Goal: Task Accomplishment & Management: Manage account settings

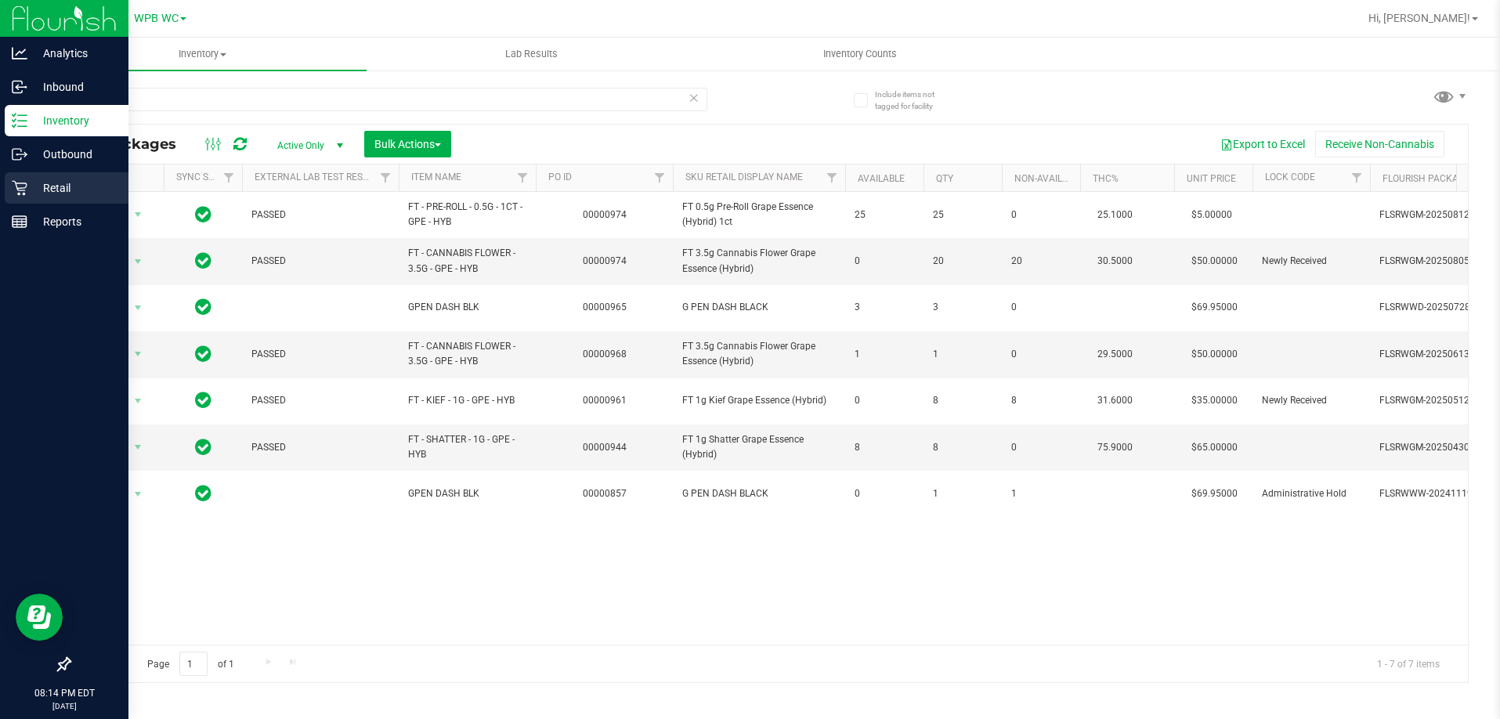
click at [25, 184] on icon at bounding box center [20, 188] width 16 height 16
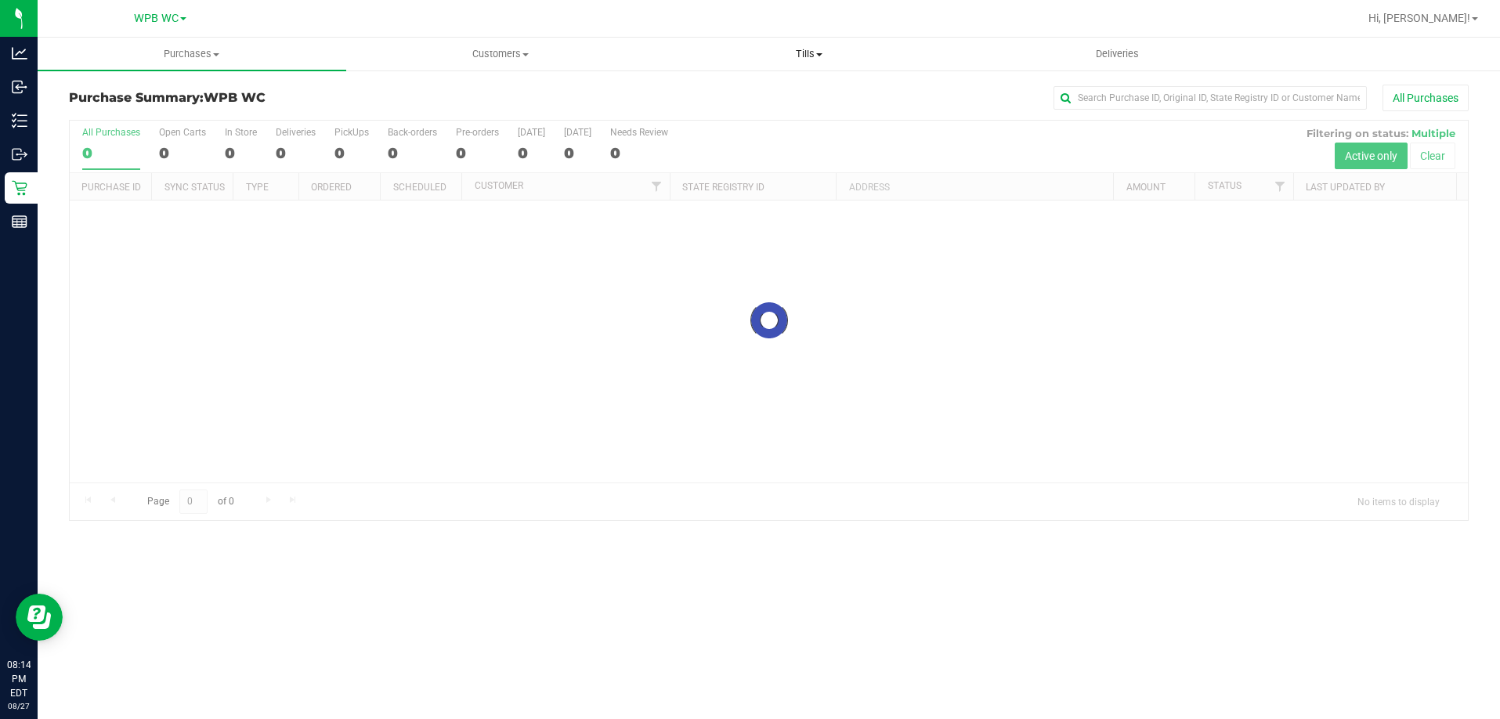
click at [801, 53] on span "Tills" at bounding box center [808, 54] width 307 height 14
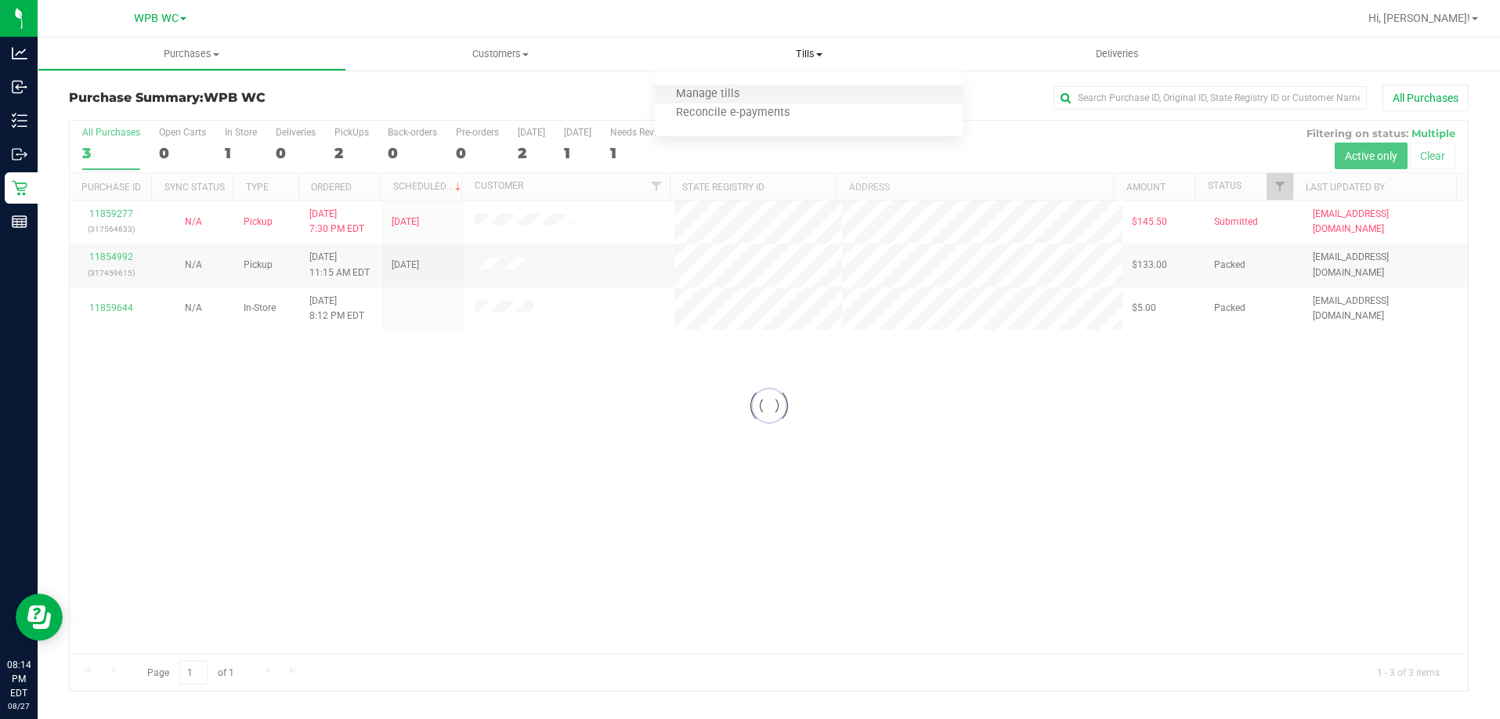
click at [762, 99] on li "Manage tills" at bounding box center [809, 94] width 309 height 19
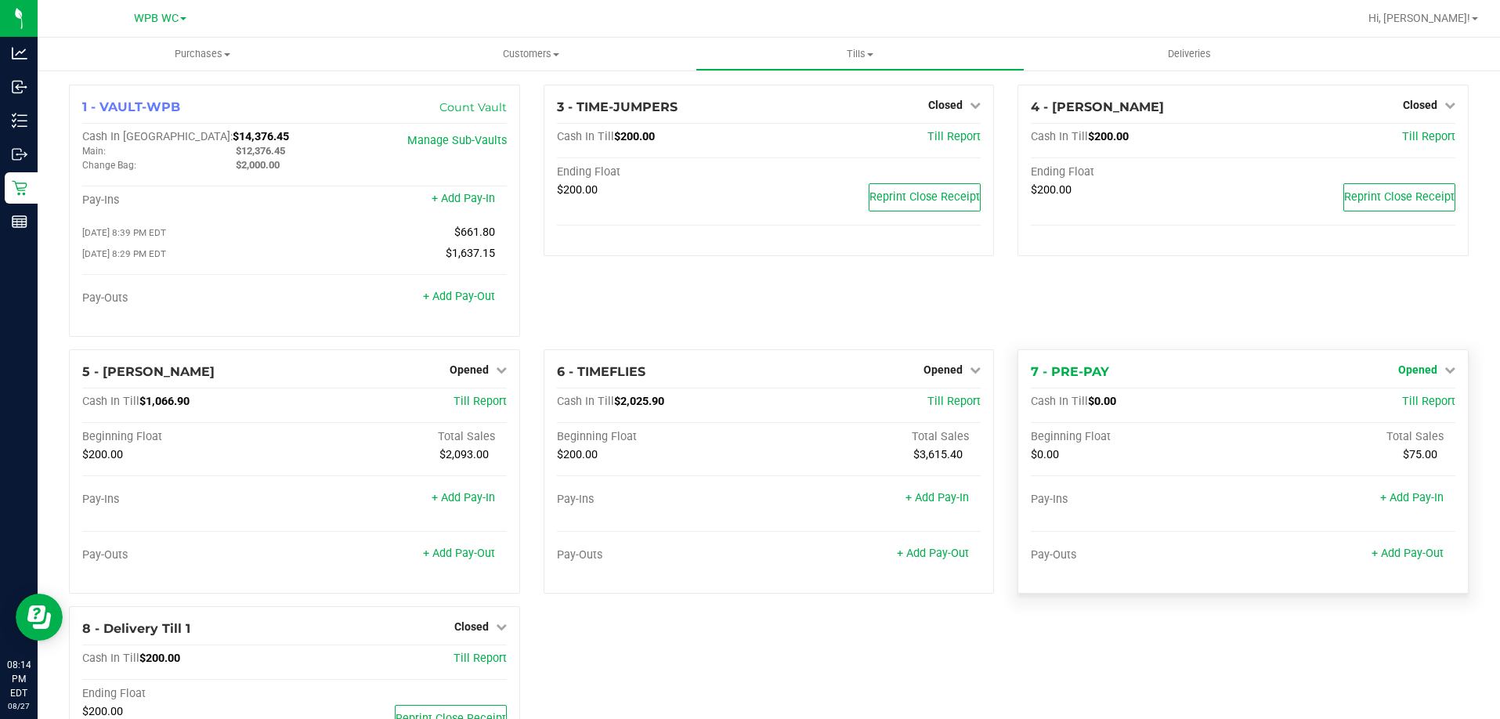
click at [1444, 367] on icon at bounding box center [1449, 369] width 11 height 11
click at [1401, 402] on link "Close Till" at bounding box center [1419, 401] width 42 height 13
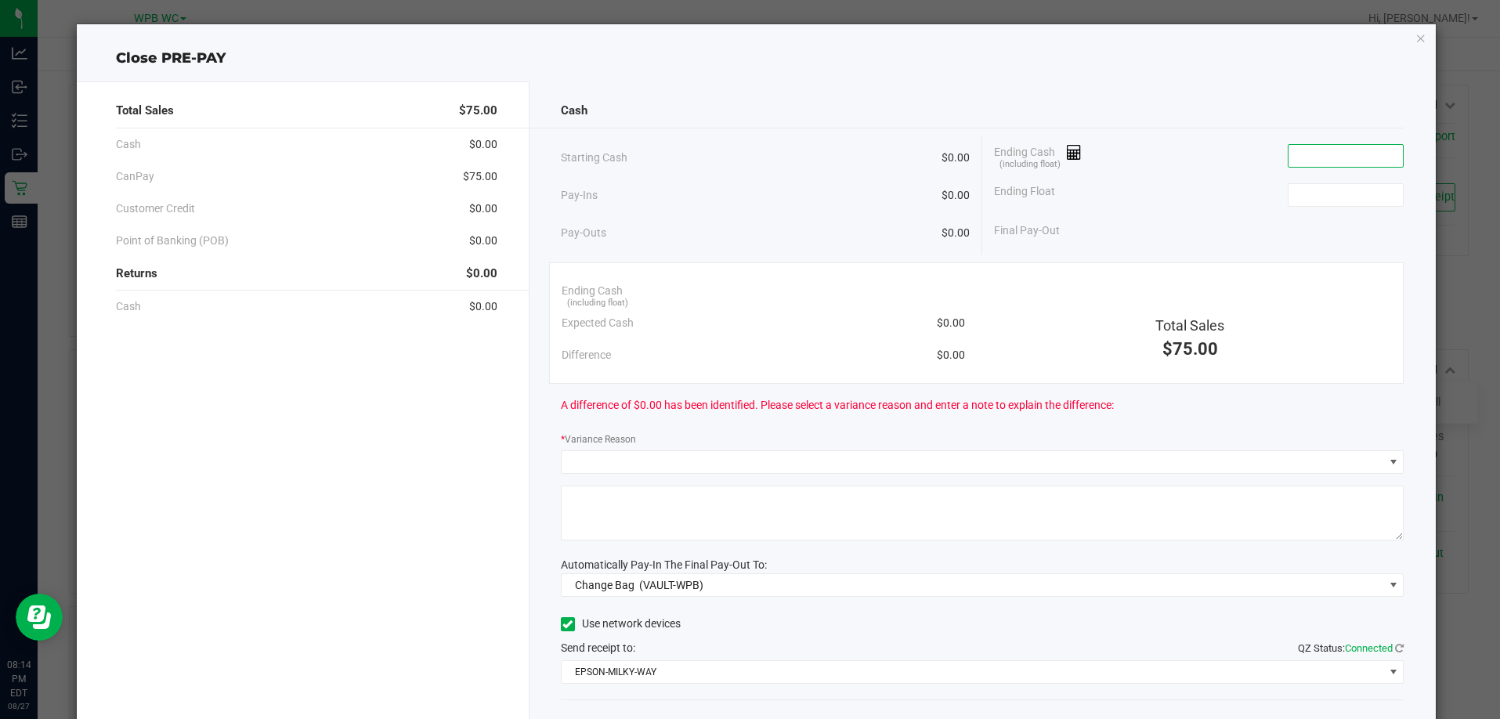
click at [1301, 157] on input at bounding box center [1345, 156] width 115 height 22
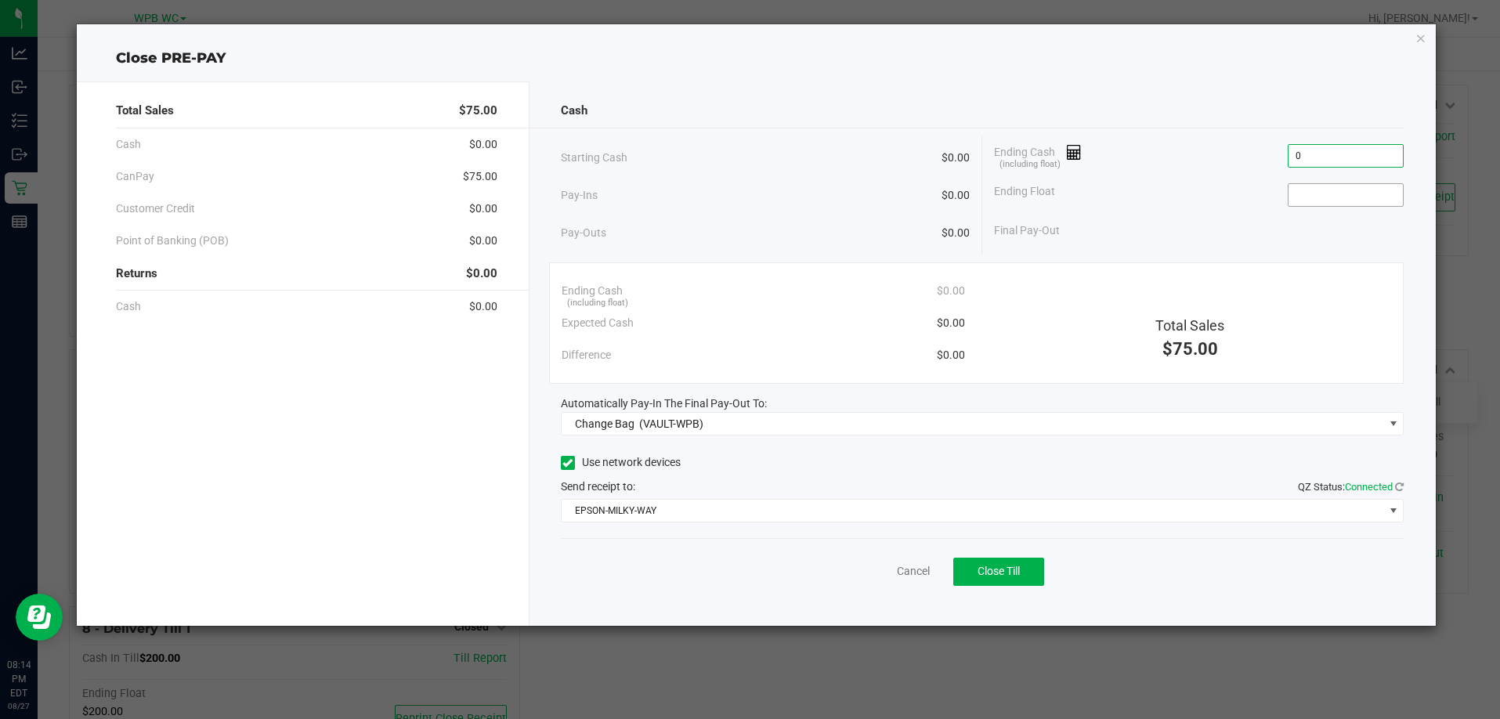
type input "$0.00"
click at [1316, 194] on input at bounding box center [1345, 195] width 115 height 22
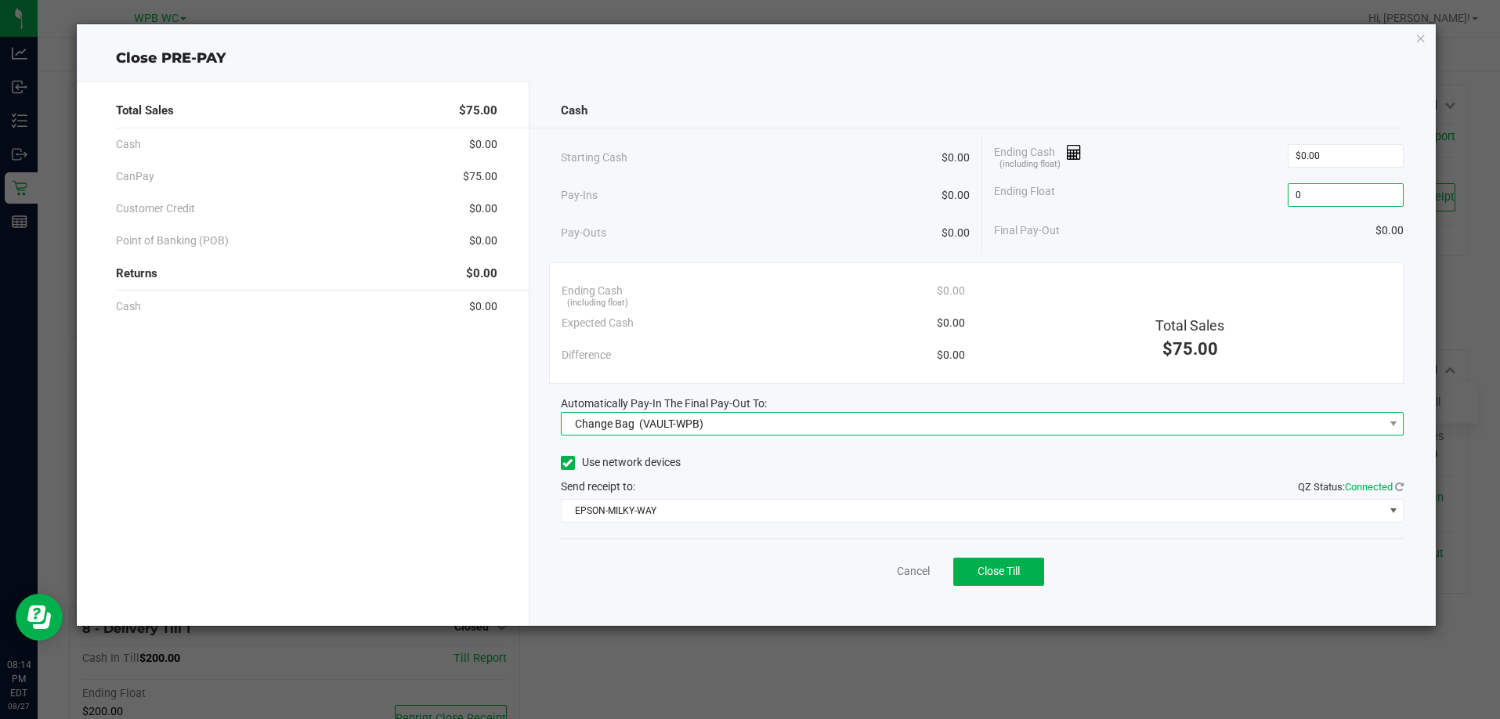
type input "$0.00"
click at [814, 420] on span "Change Bag (VAULT-WPB)" at bounding box center [972, 424] width 822 height 22
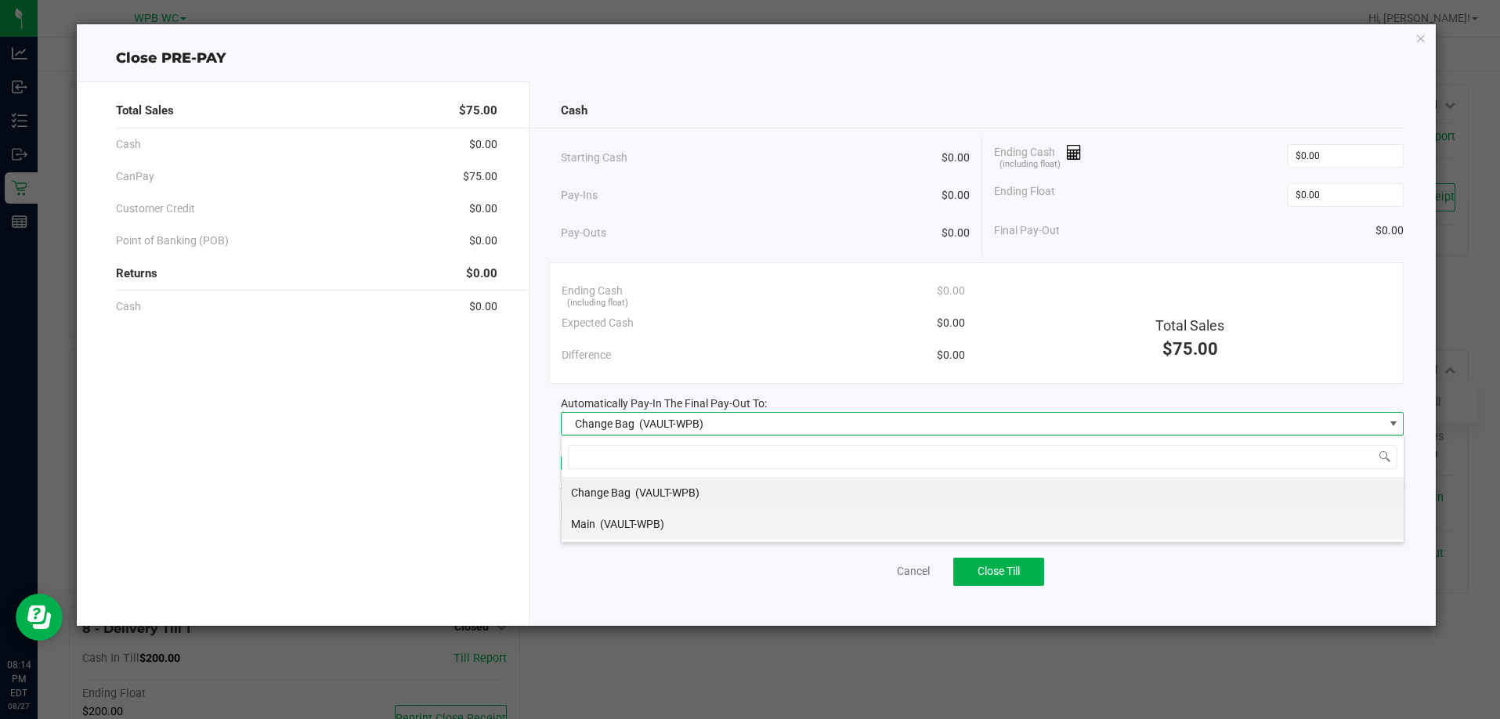
scroll to position [23, 843]
click at [658, 525] on span "(VAULT-WPB)" at bounding box center [632, 524] width 64 height 13
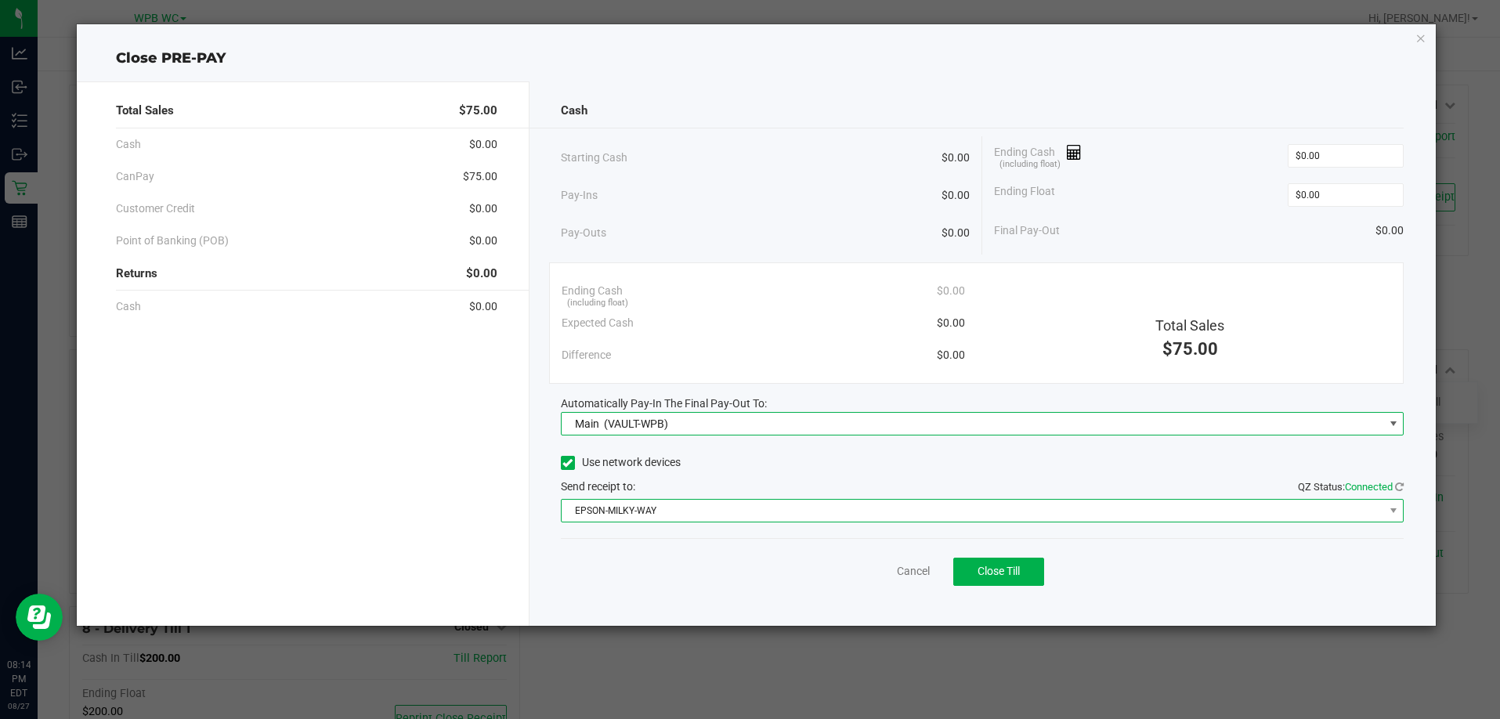
click at [672, 509] on span "EPSON-MILKY-WAY" at bounding box center [972, 511] width 822 height 22
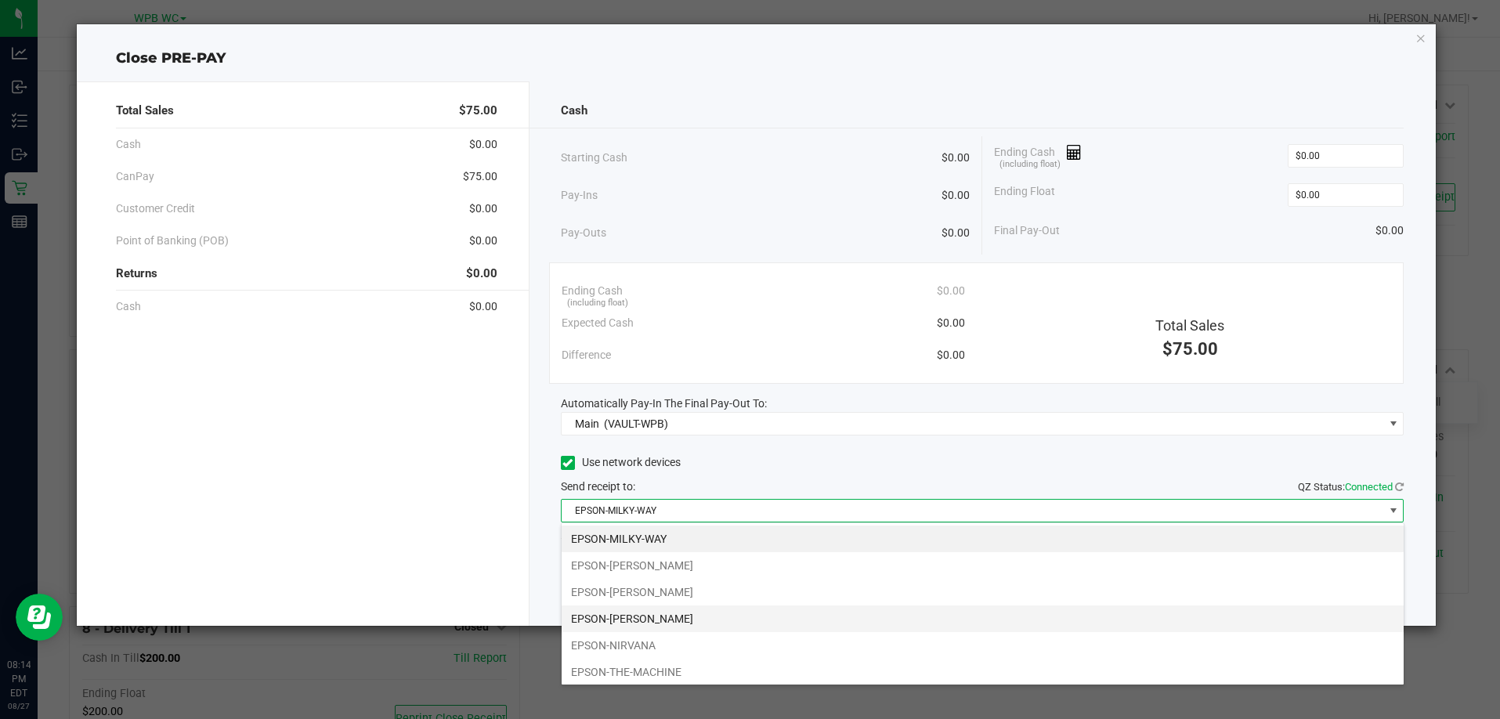
click at [659, 613] on li "EPSON-[PERSON_NAME]" at bounding box center [982, 618] width 842 height 27
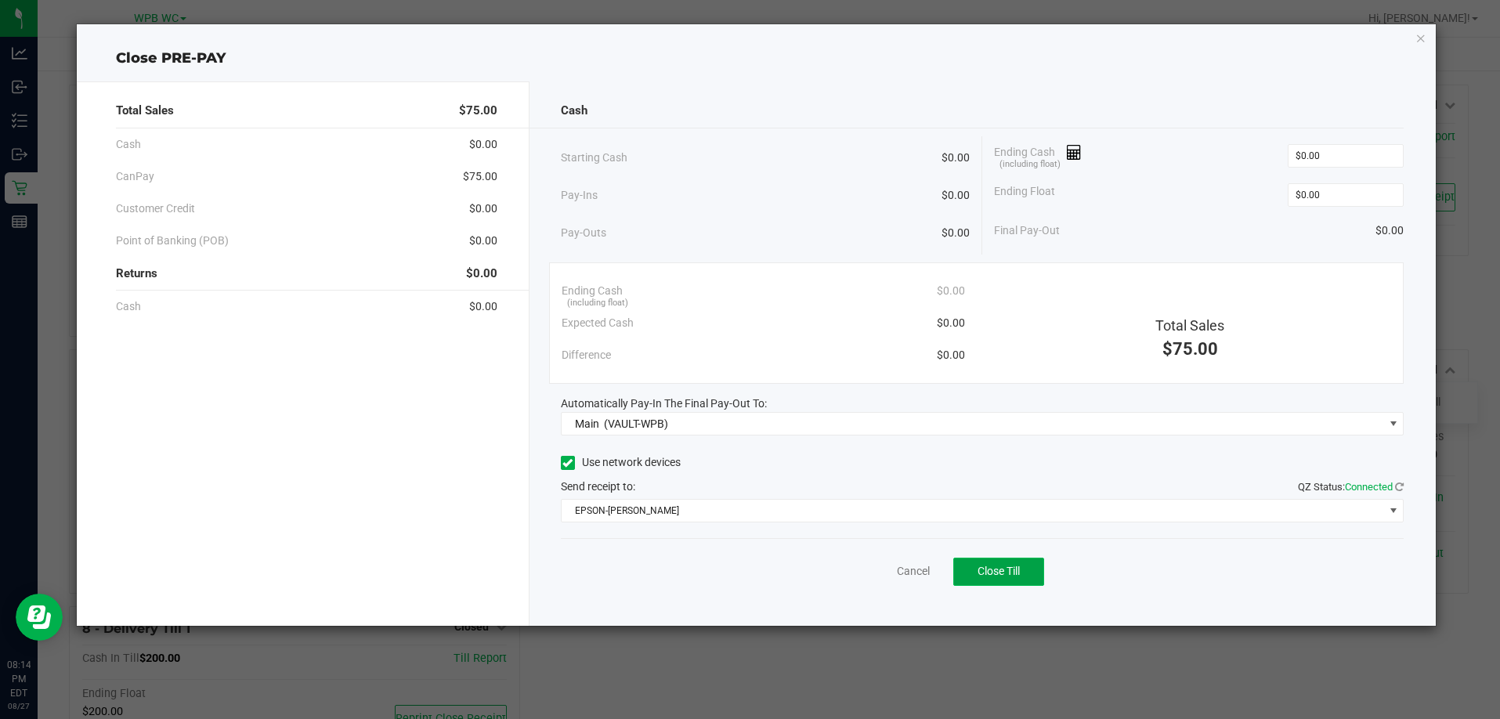
click at [1028, 569] on button "Close Till" at bounding box center [998, 572] width 91 height 28
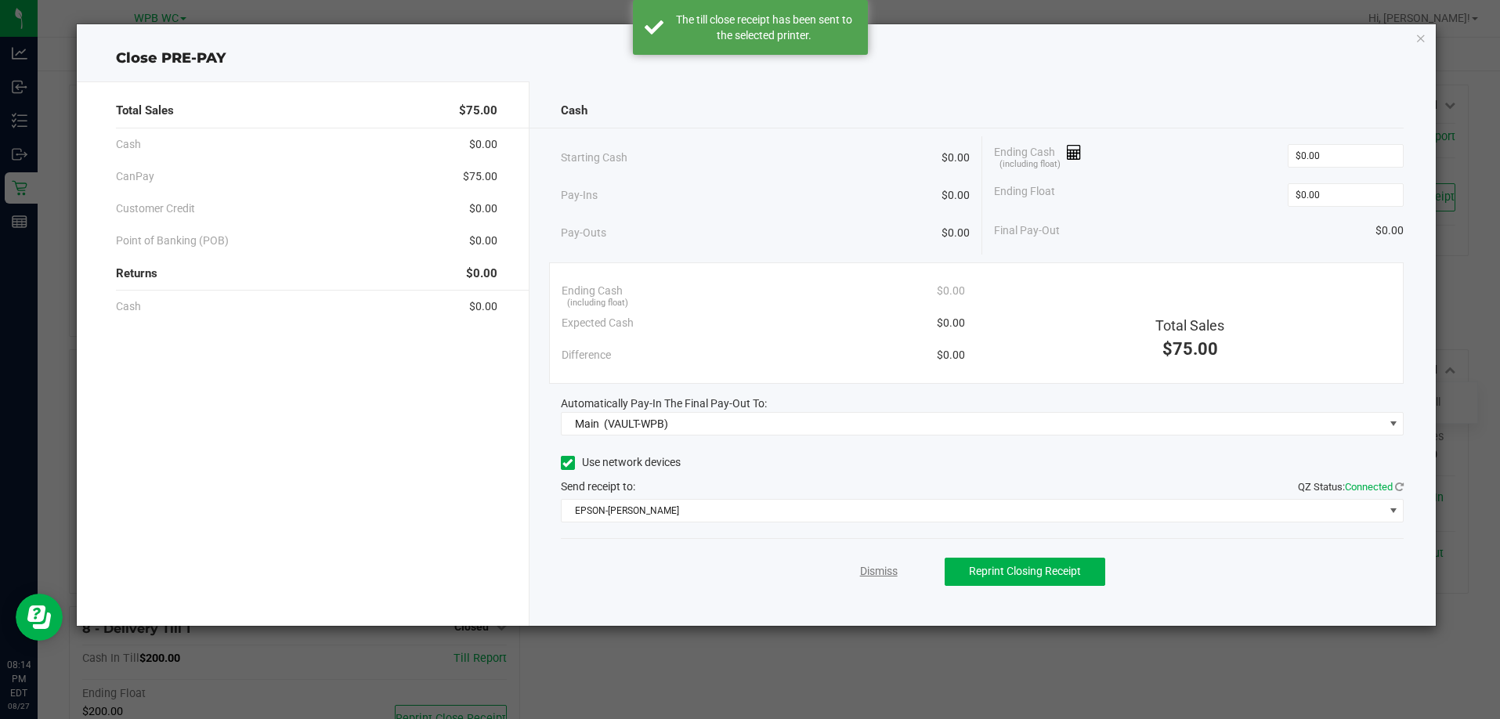
click at [885, 573] on link "Dismiss" at bounding box center [879, 571] width 38 height 16
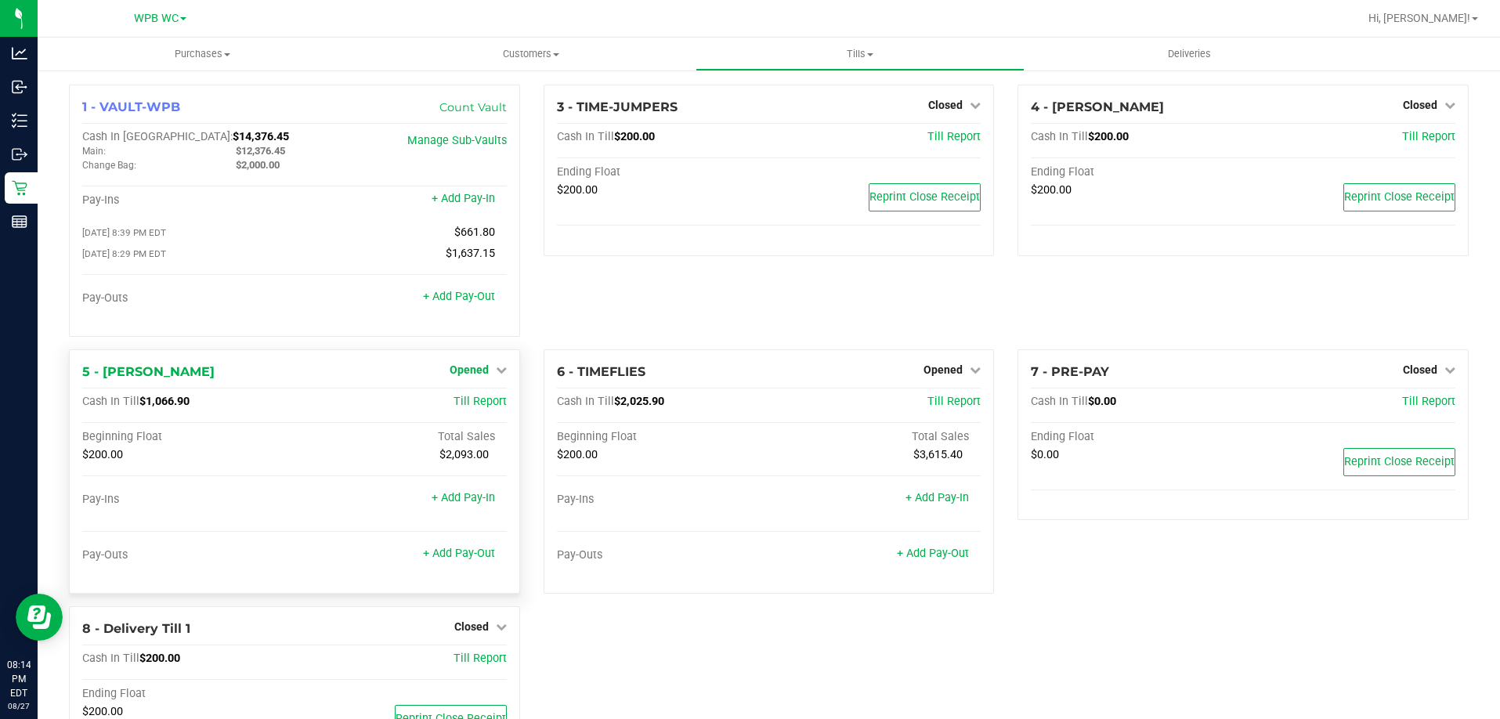
click at [486, 371] on link "Opened" at bounding box center [477, 369] width 57 height 13
click at [471, 403] on link "Close Till" at bounding box center [470, 401] width 42 height 13
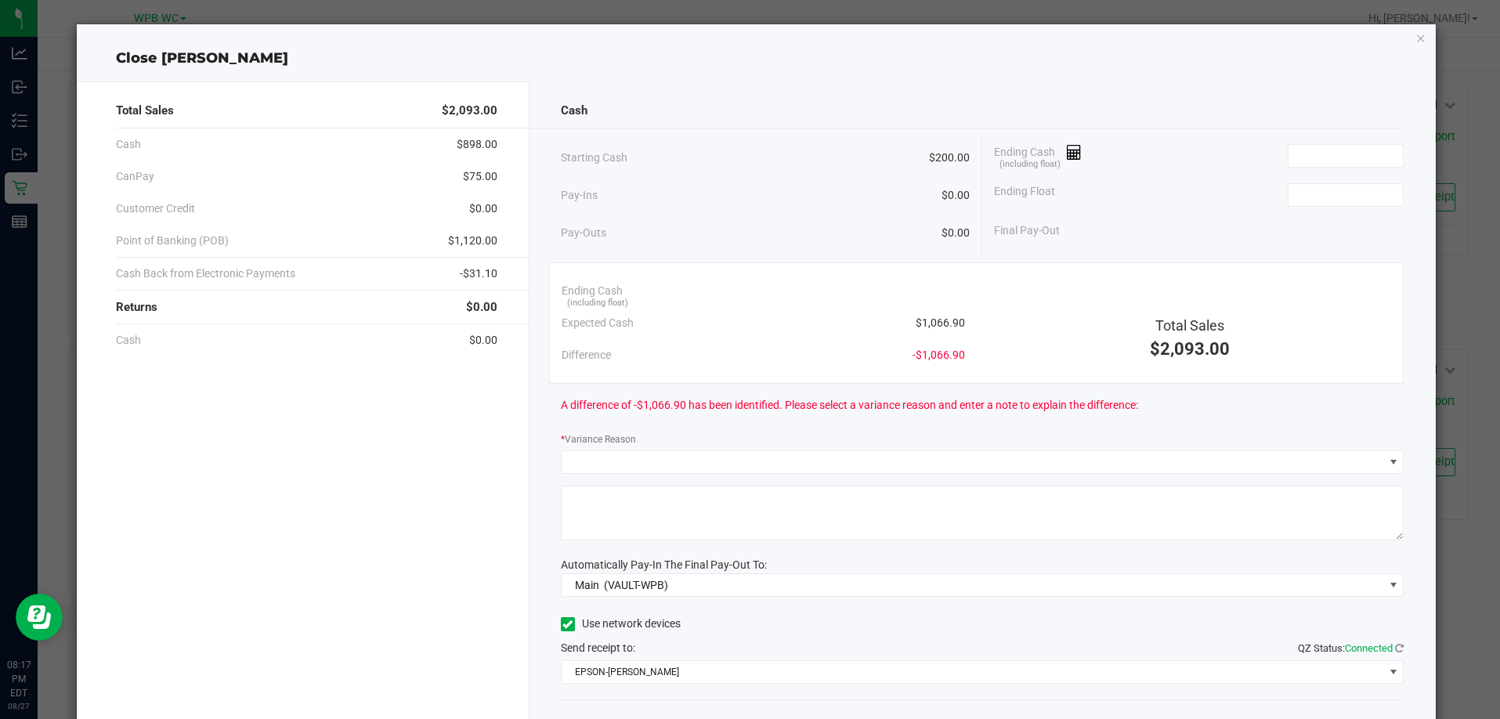
drag, startPoint x: 1026, startPoint y: 61, endPoint x: 1253, endPoint y: 126, distance: 236.2
click at [1026, 61] on div "Close [PERSON_NAME]" at bounding box center [756, 58] width 1359 height 21
click at [1353, 159] on input at bounding box center [1345, 156] width 115 height 22
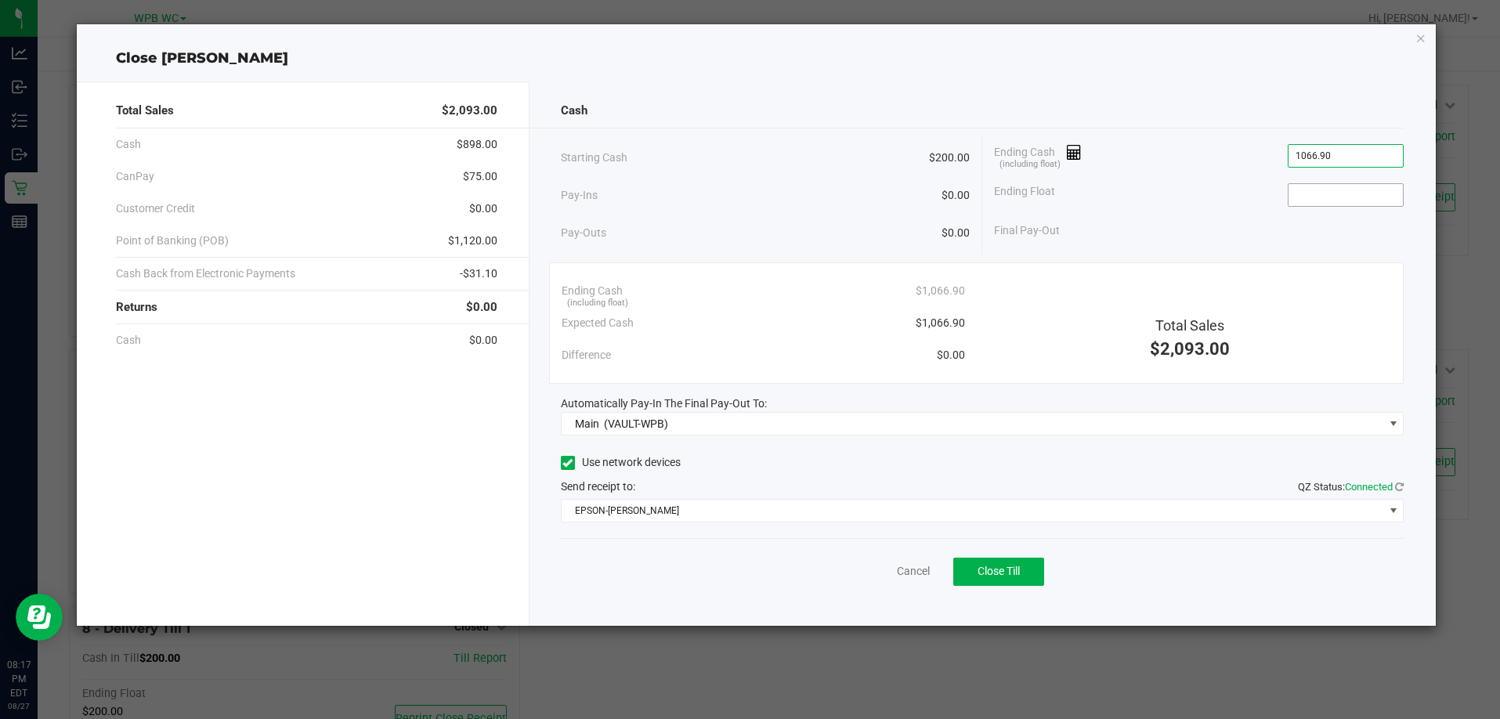
type input "$1,066.90"
click at [1348, 195] on input at bounding box center [1345, 195] width 115 height 22
type input "$200.00"
click at [1011, 573] on span "Close Till" at bounding box center [998, 571] width 42 height 13
click at [875, 572] on link "Dismiss" at bounding box center [879, 571] width 38 height 16
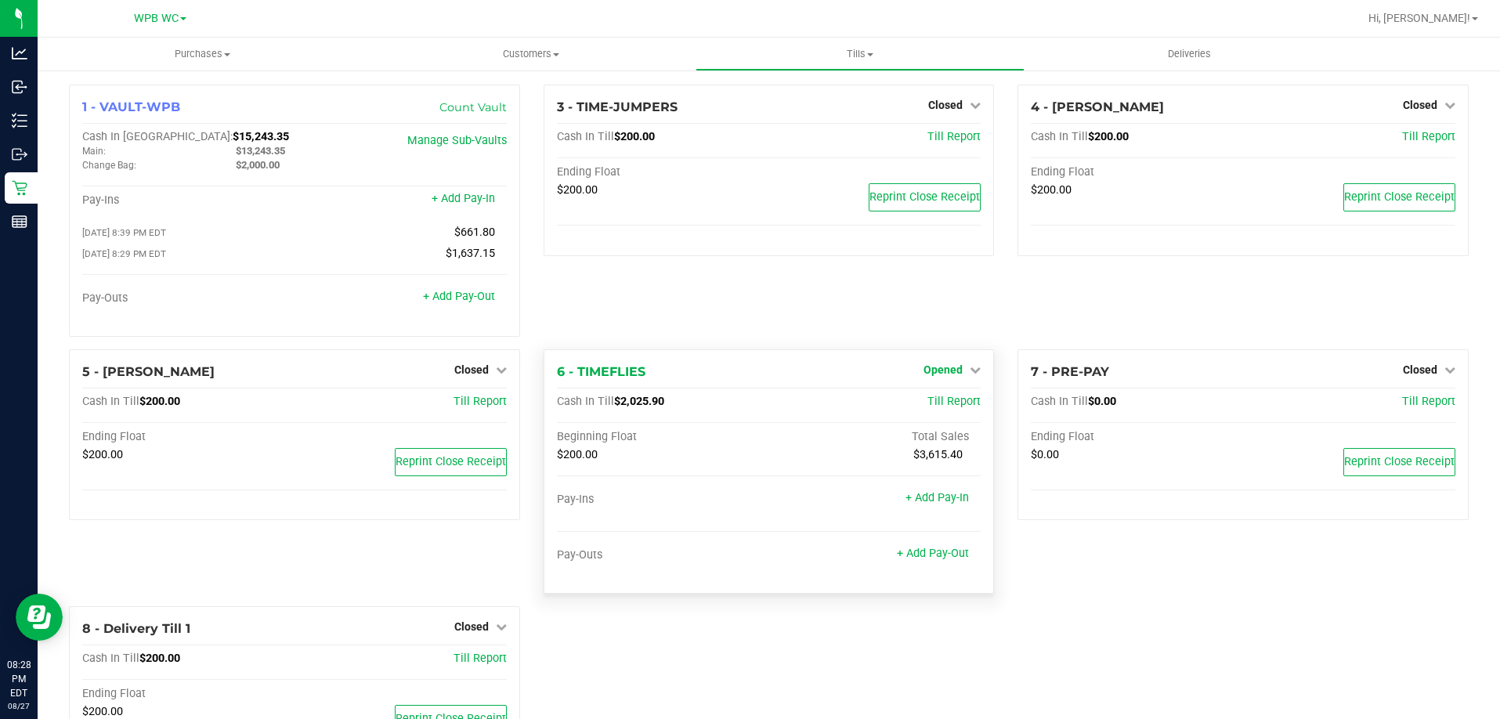
click at [938, 371] on span "Opened" at bounding box center [942, 369] width 39 height 13
click at [952, 408] on link "Close Till" at bounding box center [945, 401] width 42 height 13
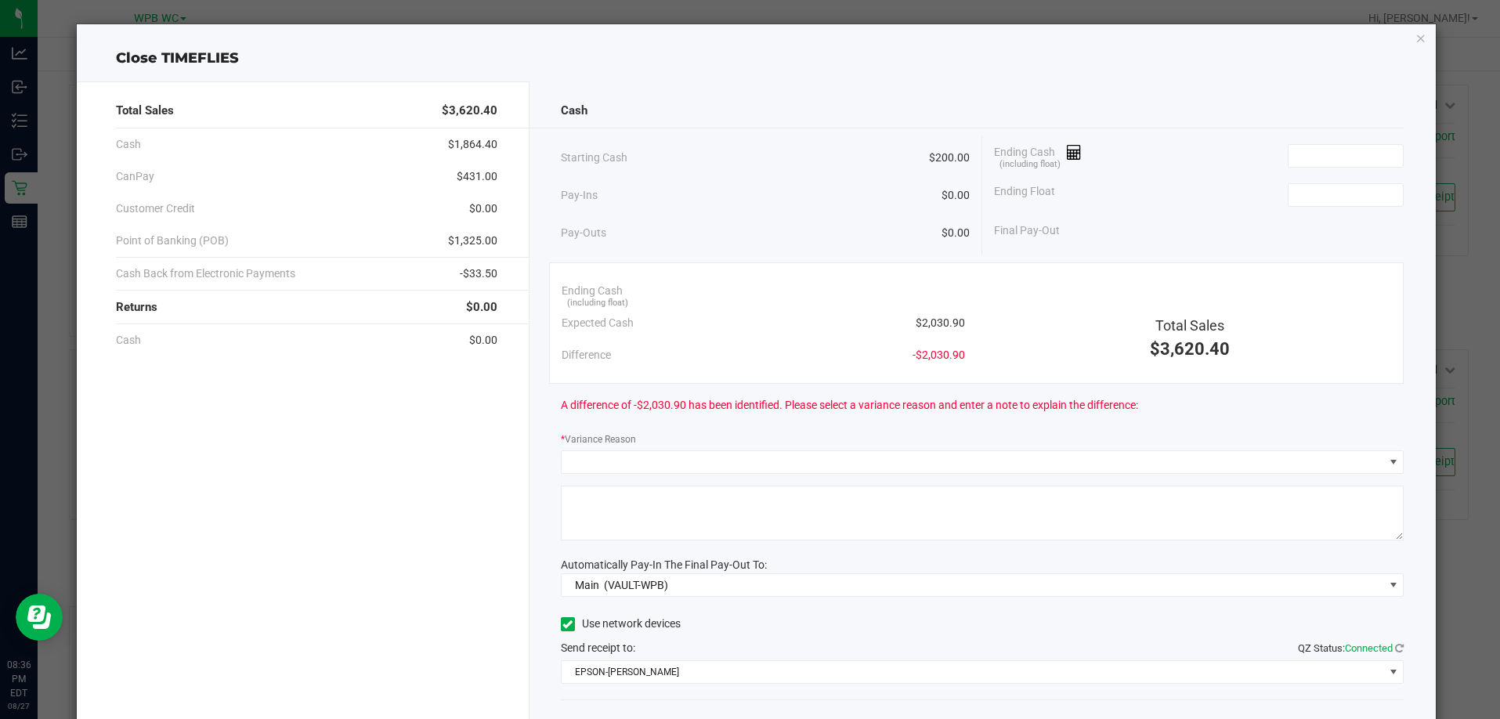
drag, startPoint x: 1121, startPoint y: 128, endPoint x: 1360, endPoint y: 124, distance: 238.9
click at [1121, 128] on div "Cash Starting Cash $200.00 Pay-Ins $0.00 Pay-Outs $0.00 Ending Cash (including …" at bounding box center [982, 434] width 906 height 706
click at [1334, 145] on input at bounding box center [1345, 156] width 115 height 22
type input "$2,029.90"
click at [1319, 195] on input at bounding box center [1345, 195] width 115 height 22
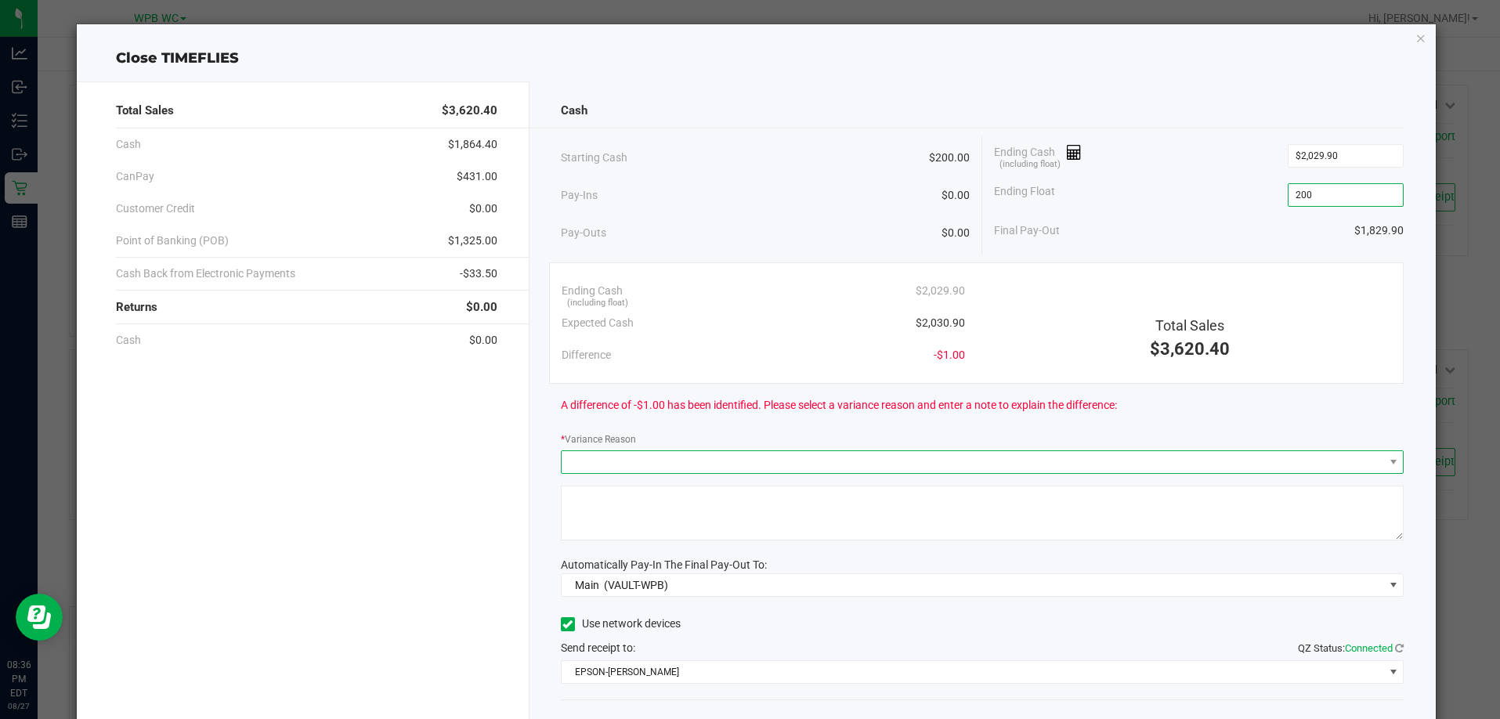
type input "$200.00"
click at [919, 465] on span at bounding box center [972, 462] width 822 height 22
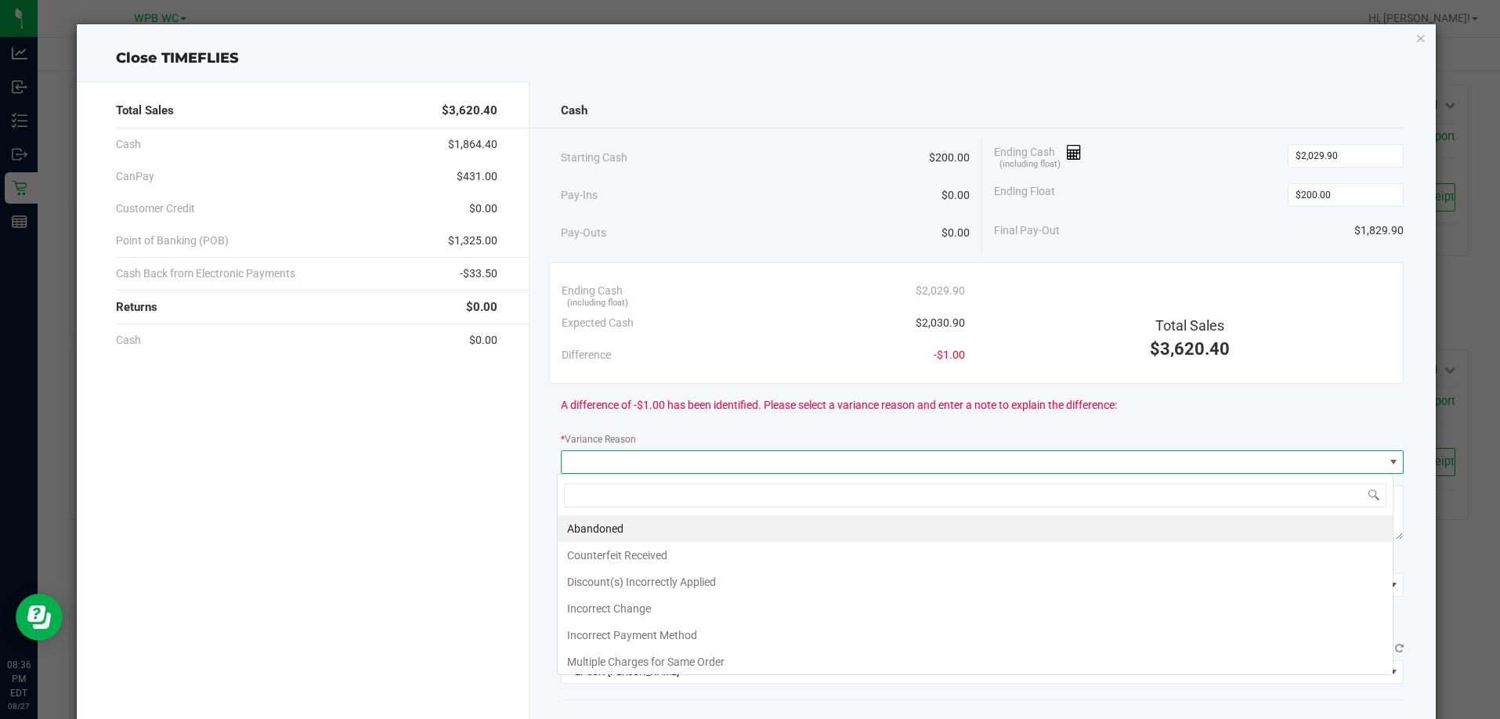
scroll to position [23, 836]
click at [673, 608] on li "Incorrect Change" at bounding box center [975, 608] width 835 height 27
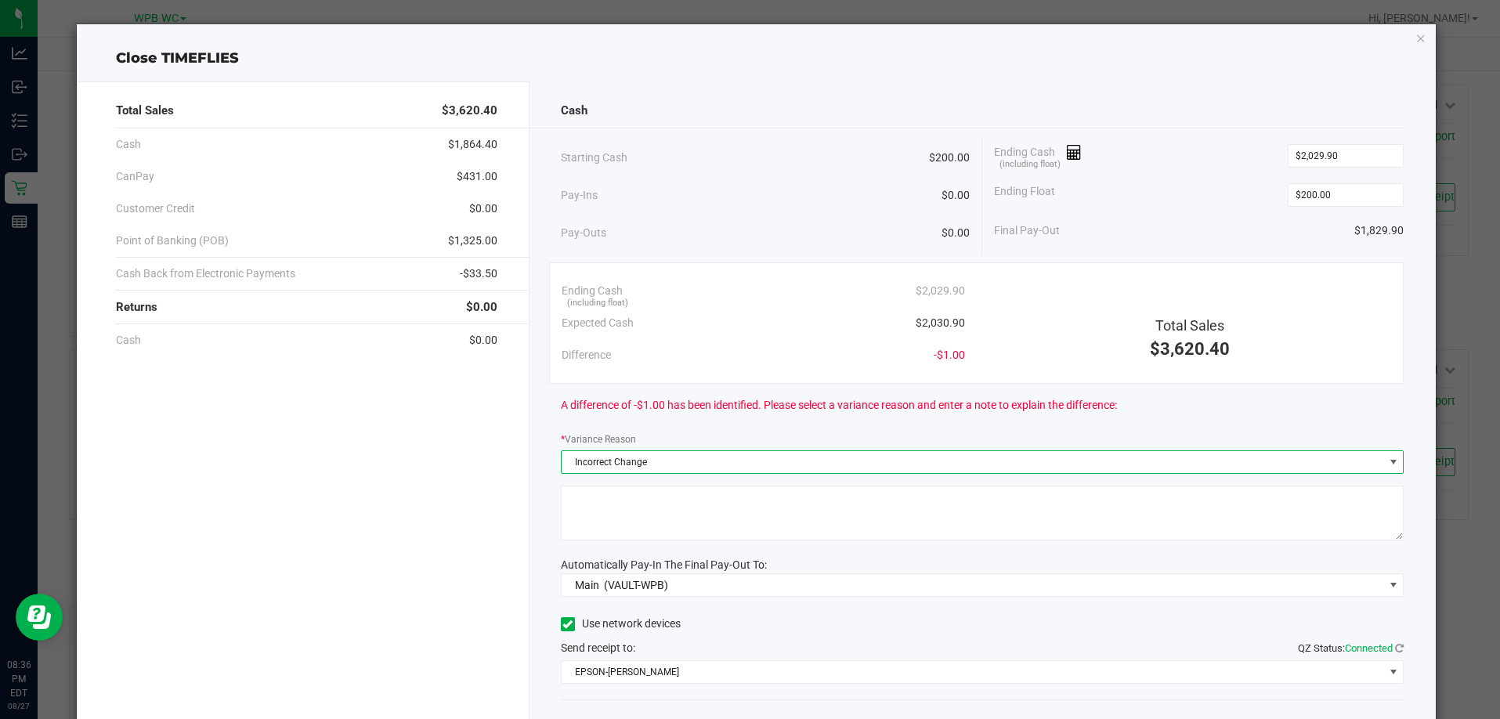
click at [630, 528] on textarea at bounding box center [982, 512] width 843 height 55
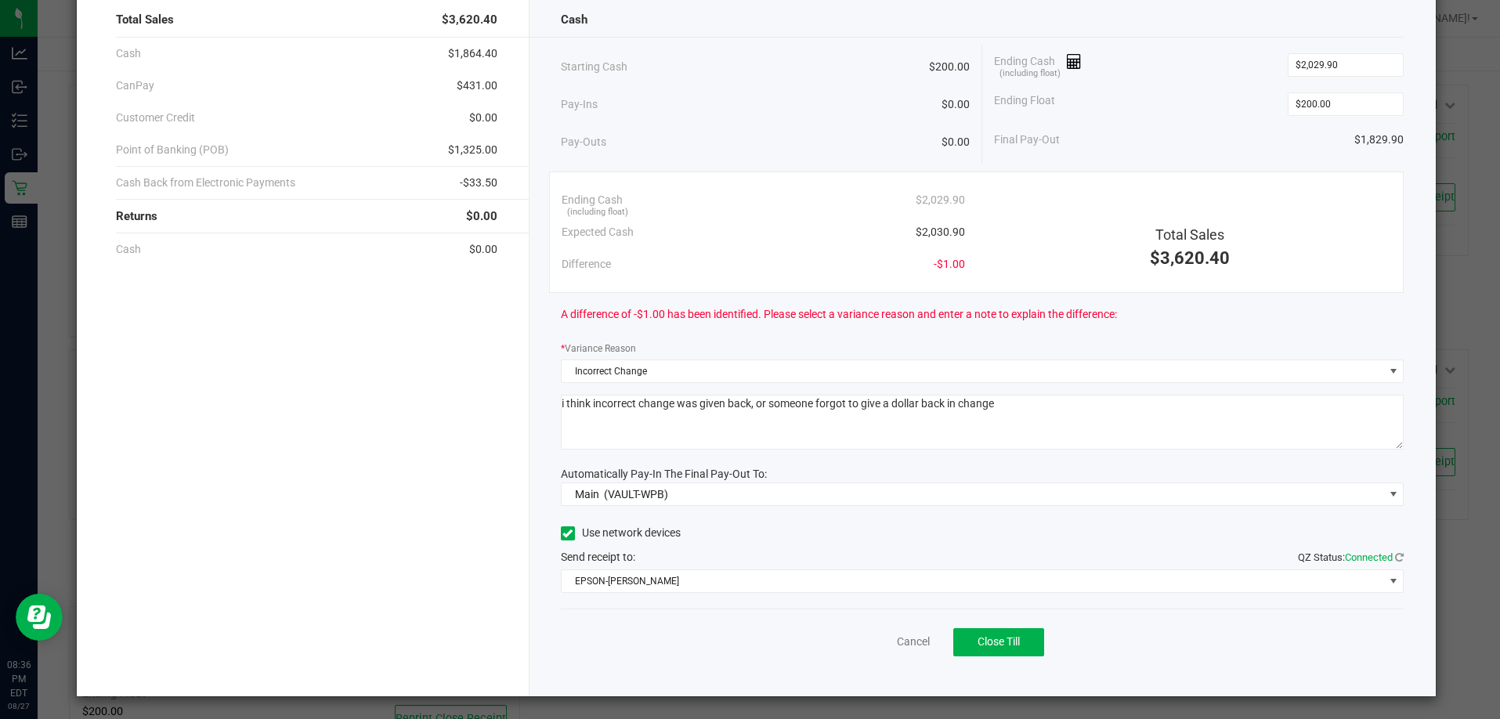
scroll to position [92, 0]
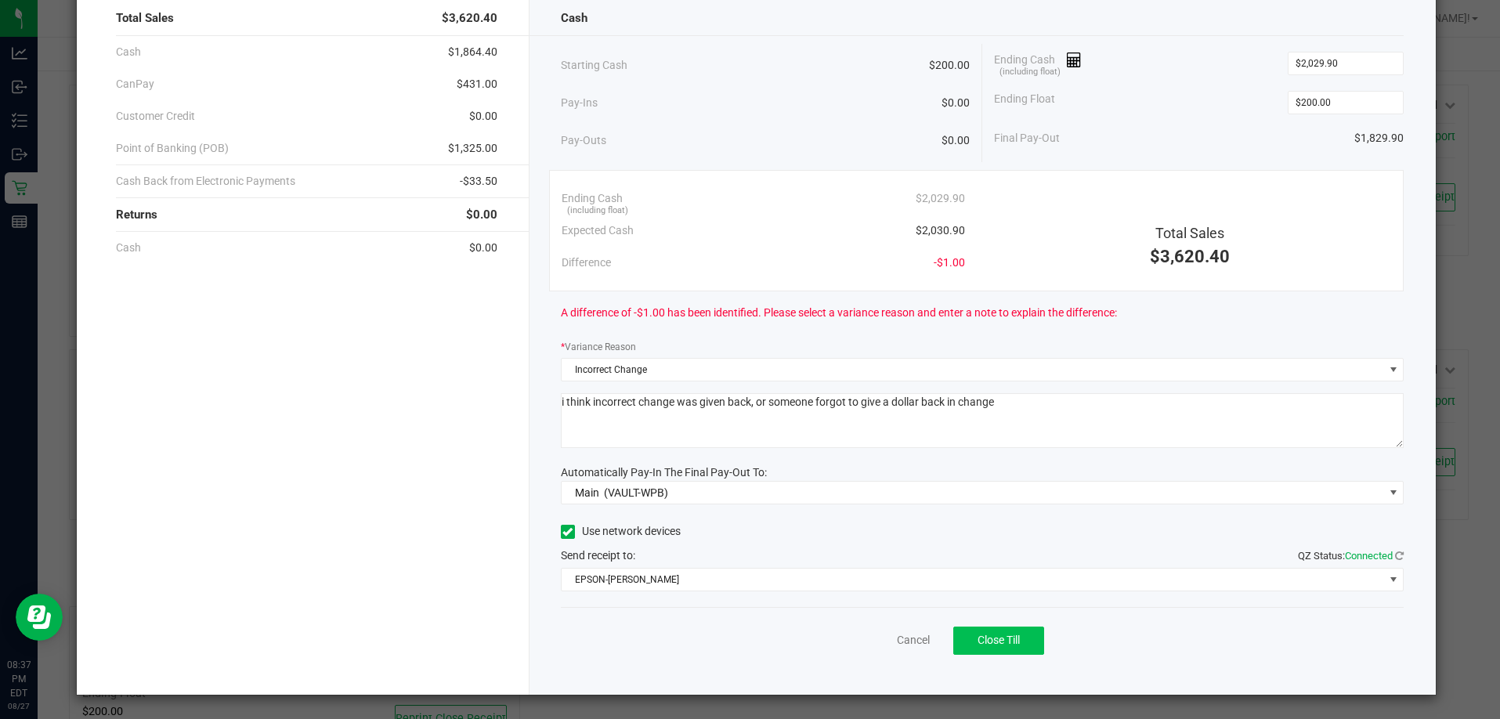
type textarea "i think incorrect change was given back, or someone forgot to give a dollar bac…"
click at [1018, 641] on button "Close Till" at bounding box center [998, 640] width 91 height 28
click at [868, 641] on link "Dismiss" at bounding box center [879, 640] width 38 height 16
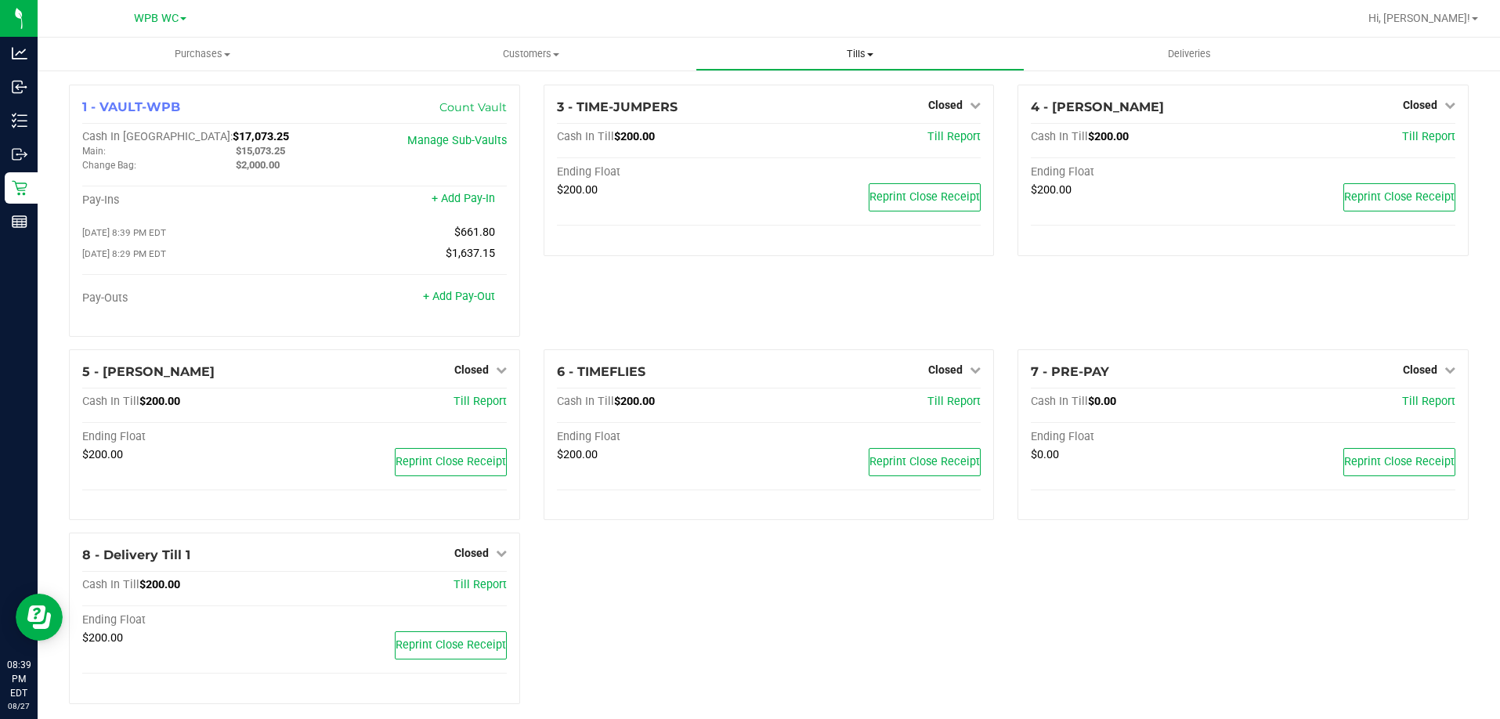
click at [858, 49] on span "Tills" at bounding box center [859, 54] width 327 height 14
click at [810, 118] on span "Reconcile e-payments" at bounding box center [773, 112] width 156 height 13
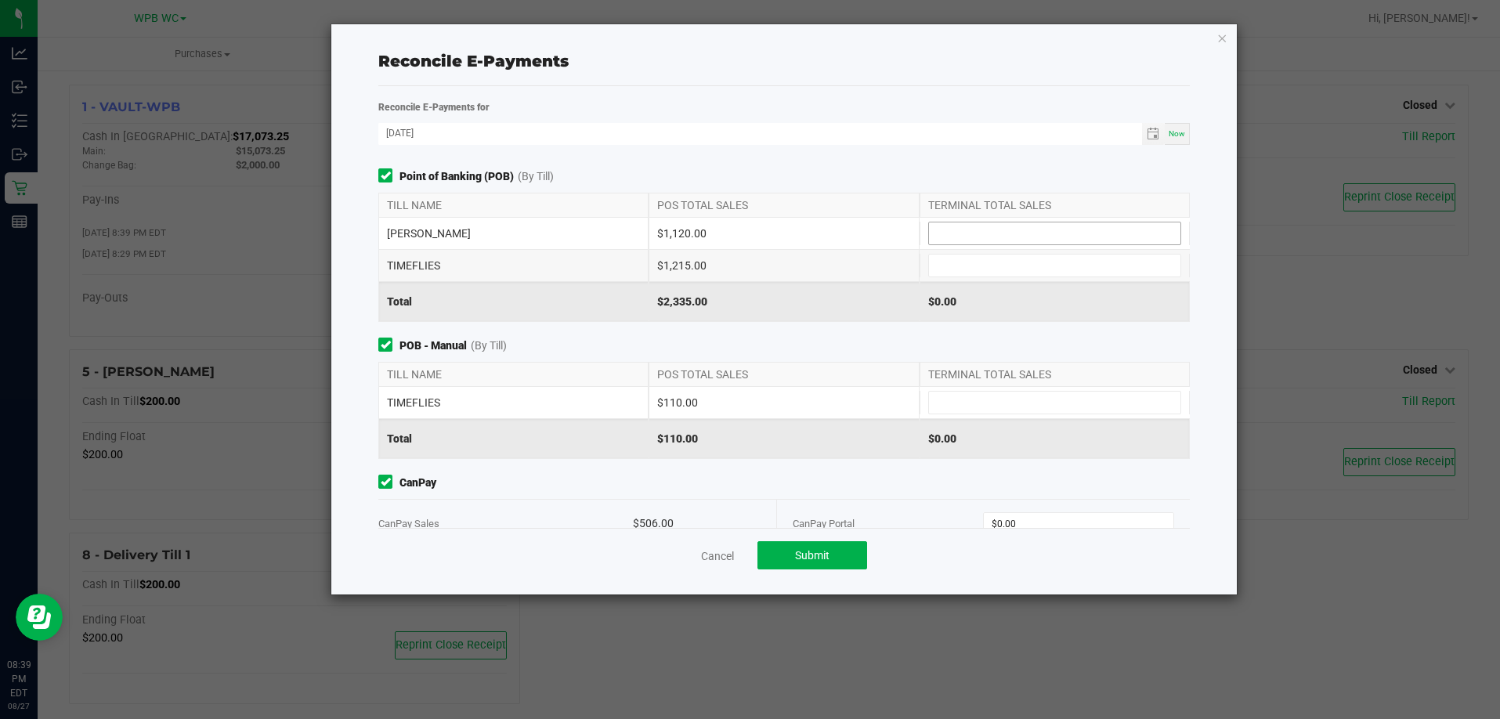
click at [1022, 239] on input at bounding box center [1054, 233] width 251 height 22
type input "$1,120.00"
click at [1012, 265] on input at bounding box center [1054, 265] width 251 height 22
type input "$1,215.00"
click at [966, 399] on input at bounding box center [1054, 403] width 251 height 22
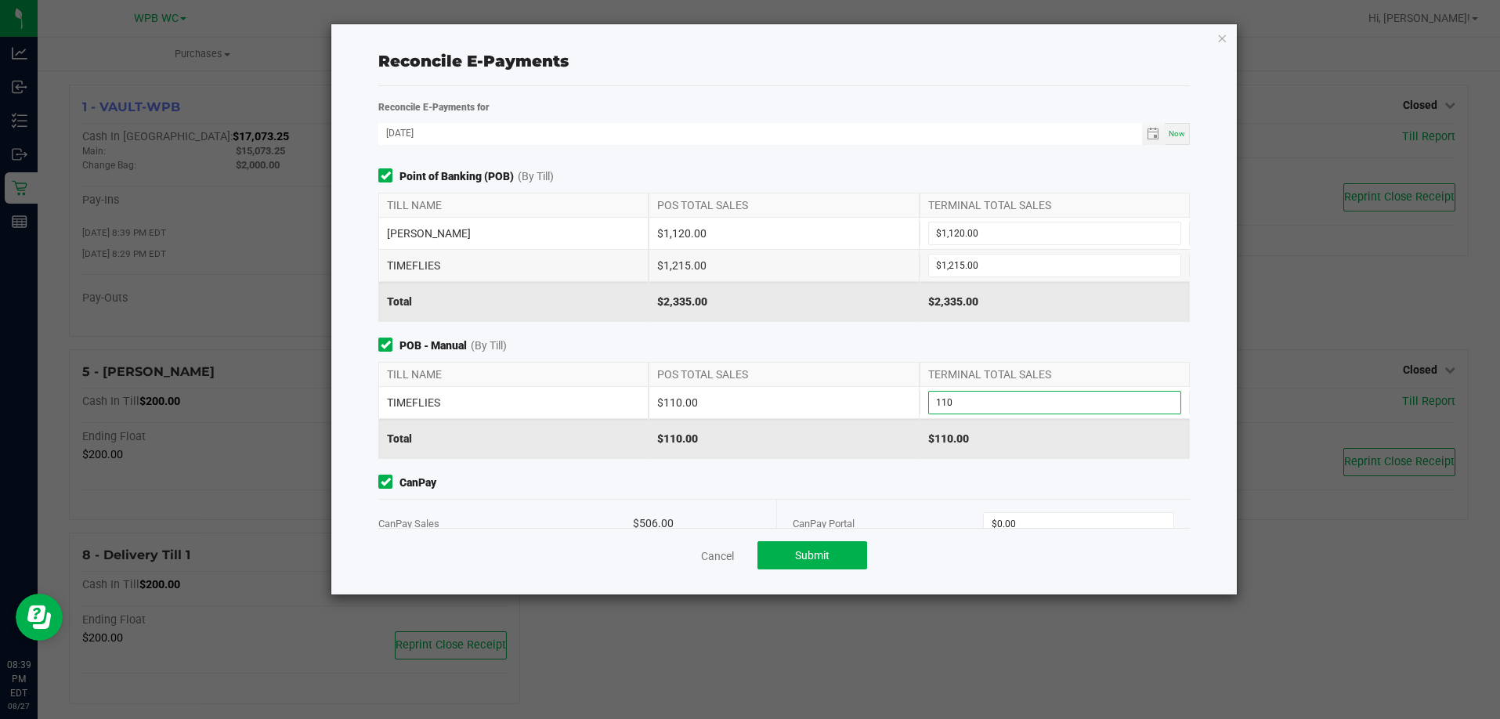
type input "$110.00"
click at [1013, 491] on div "CanPay CanPay Sales $506.00 CanPay Portal $0.00" at bounding box center [783, 511] width 835 height 73
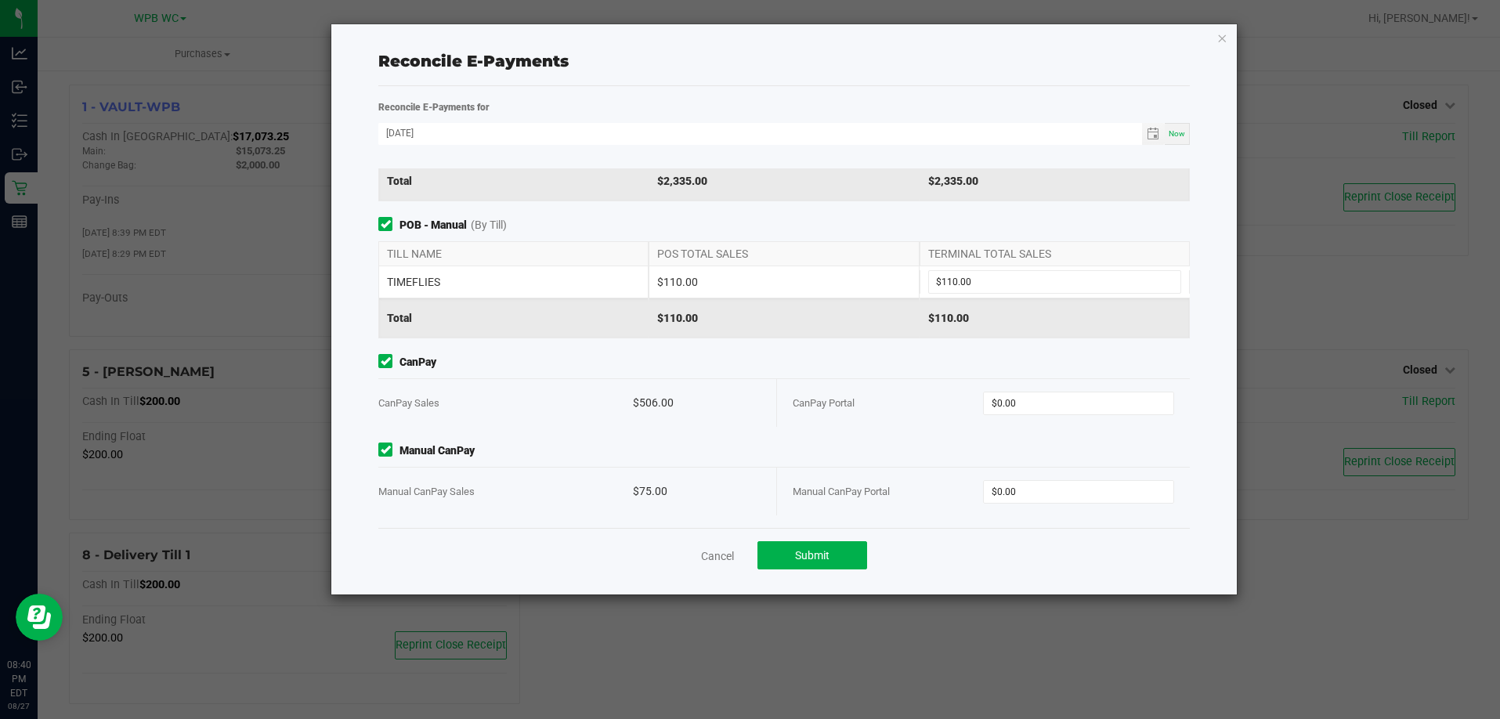
scroll to position [122, 0]
click at [1041, 487] on input "0" at bounding box center [1078, 490] width 189 height 22
type input "75"
type input "0"
type input "$75.00"
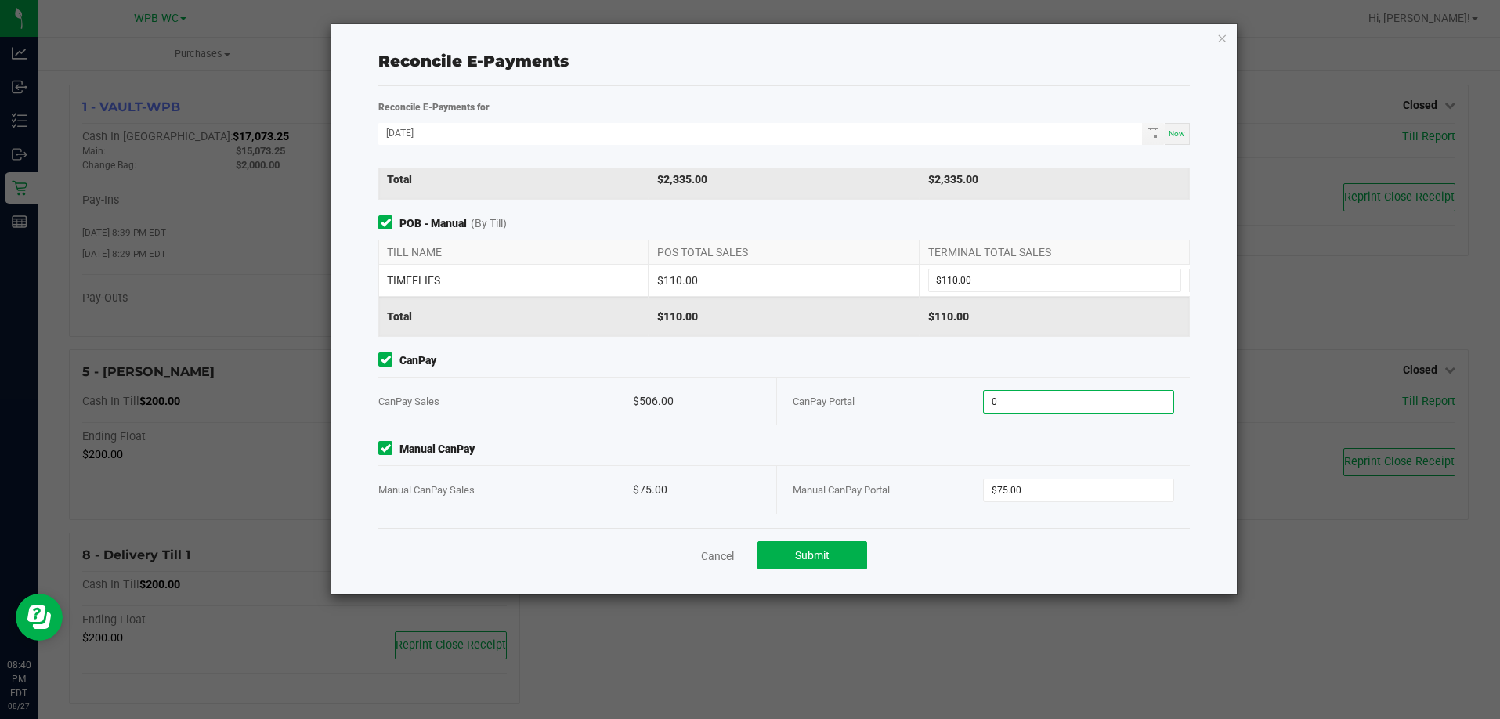
click at [1016, 398] on input "0" at bounding box center [1078, 402] width 189 height 22
type input "$506.00"
click at [1097, 447] on span "Manual CanPay" at bounding box center [783, 449] width 811 height 16
click at [835, 563] on button "Submit" at bounding box center [812, 555] width 110 height 28
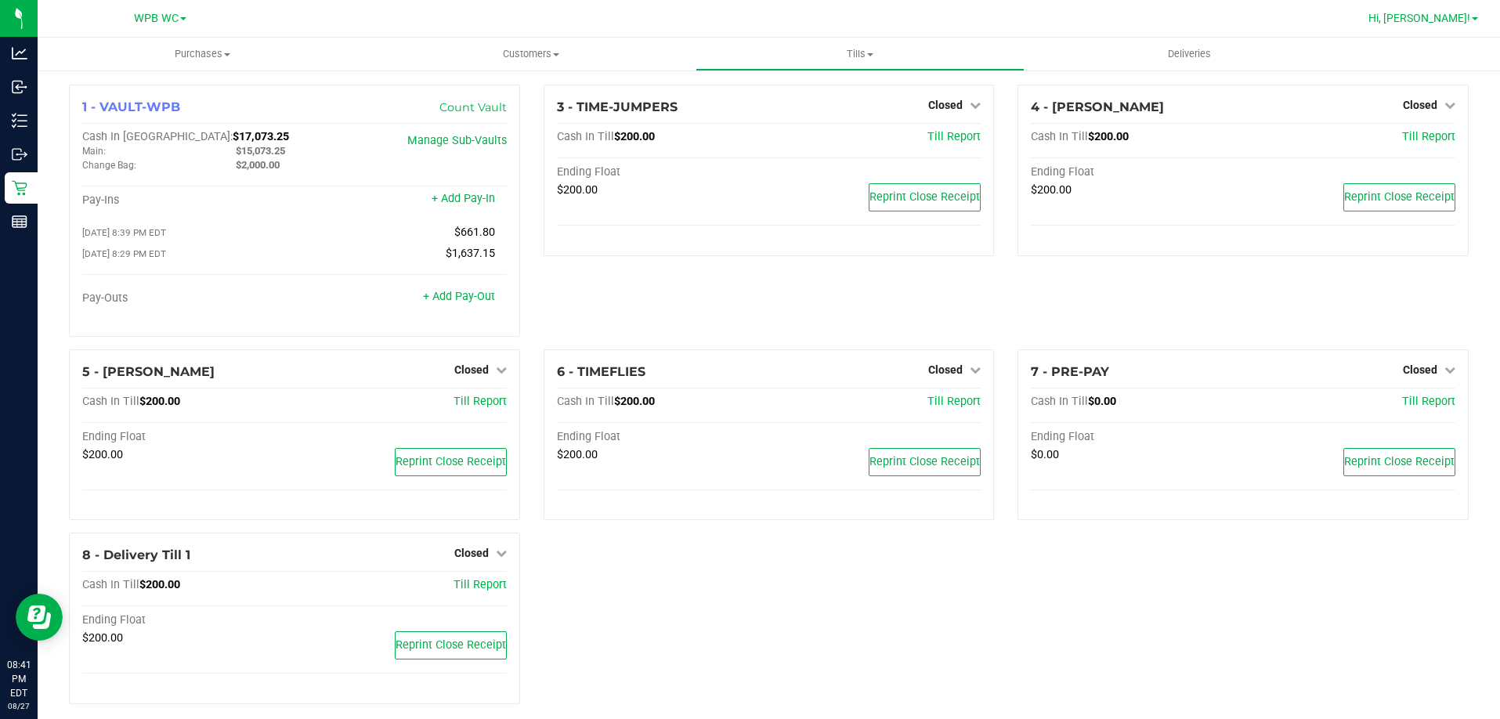
click at [1475, 22] on link "Hi, [PERSON_NAME]!" at bounding box center [1423, 18] width 122 height 16
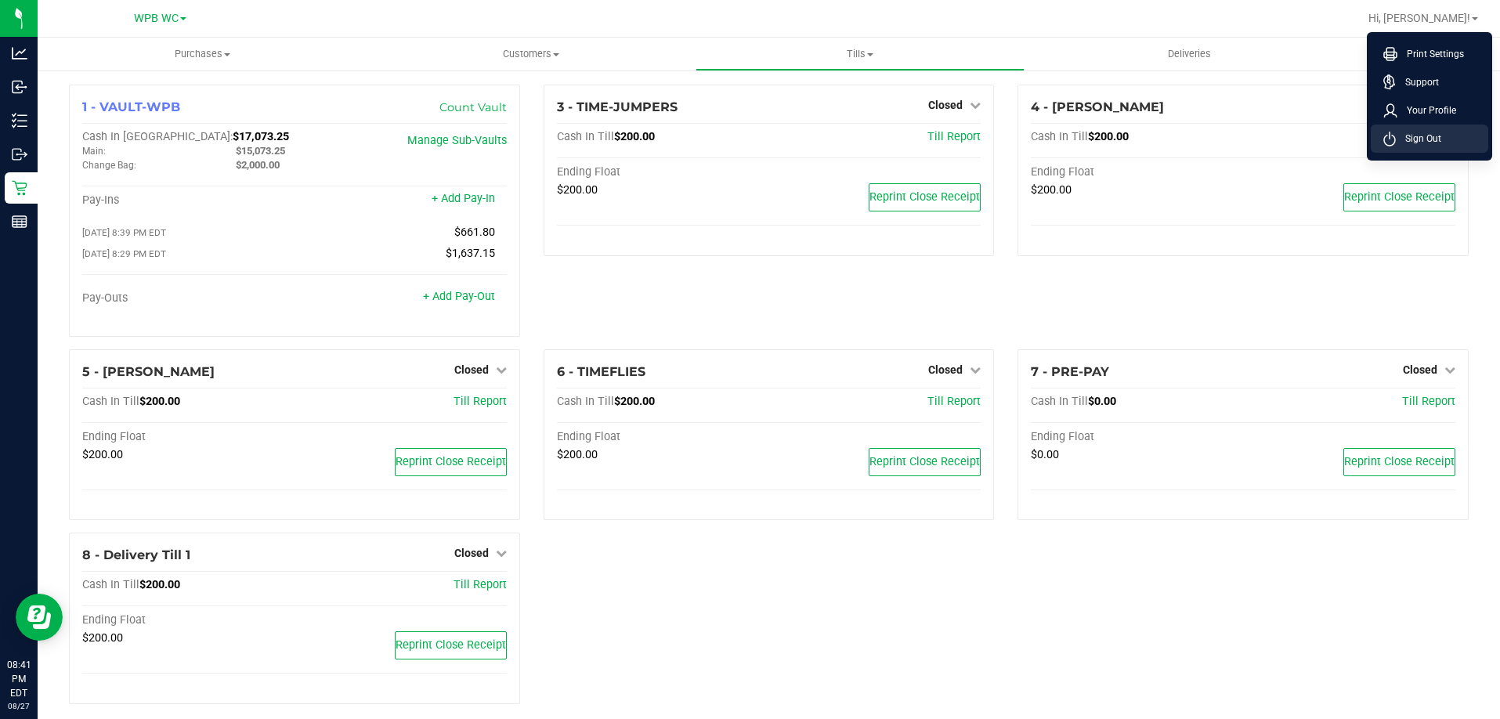
click at [1413, 144] on span "Sign Out" at bounding box center [1417, 139] width 45 height 16
